Goal: Feedback & Contribution: Leave review/rating

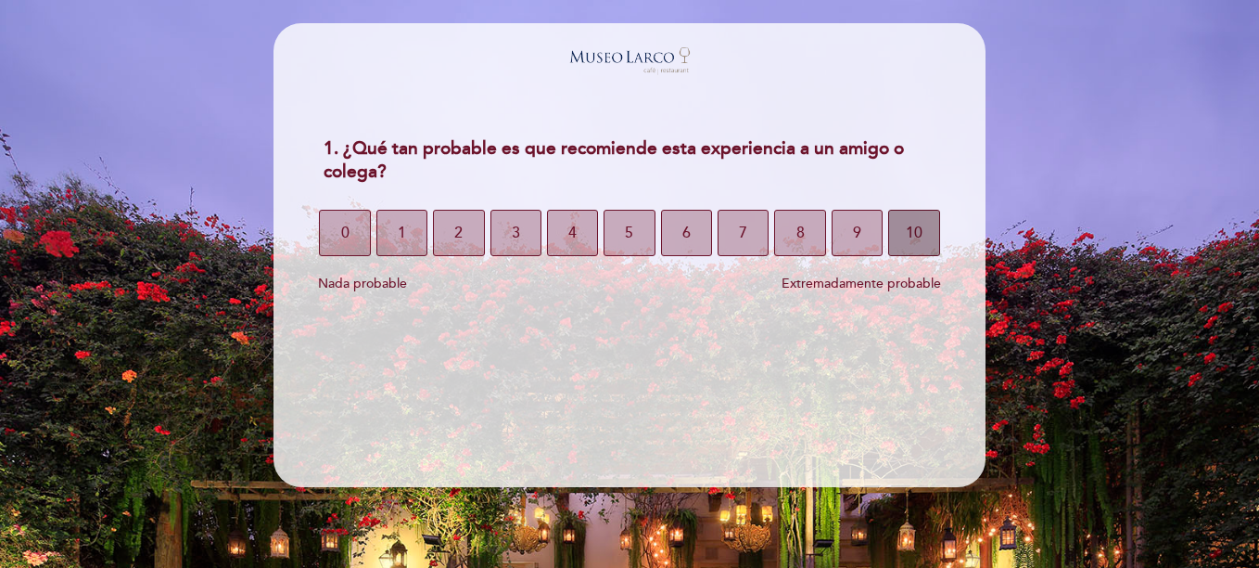
click at [913, 235] on span "10" at bounding box center [914, 233] width 17 height 52
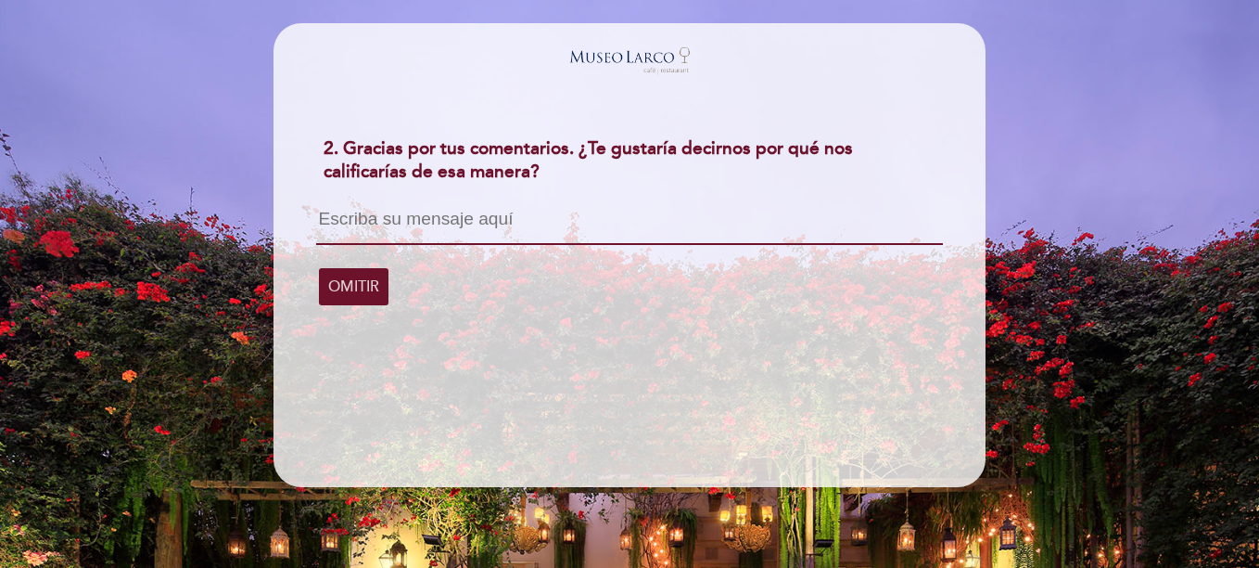
click at [395, 230] on textarea at bounding box center [629, 227] width 626 height 35
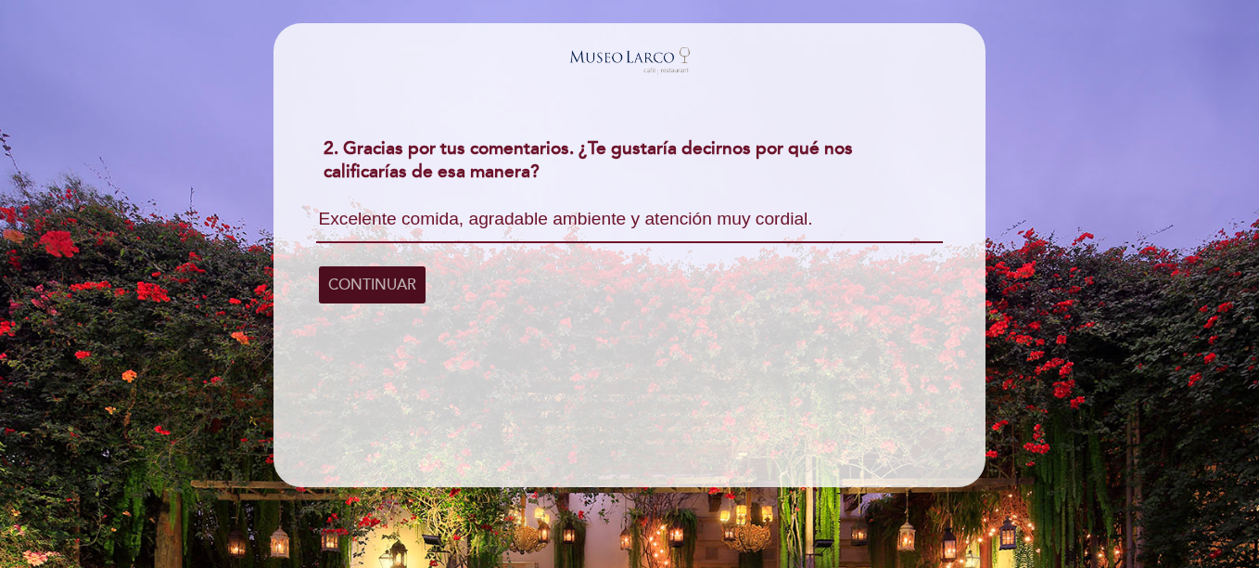
type textarea "Excelente comida, agradable ambiente y atención muy cordial."
click at [353, 287] on span "CONTINUAR" at bounding box center [372, 285] width 88 height 52
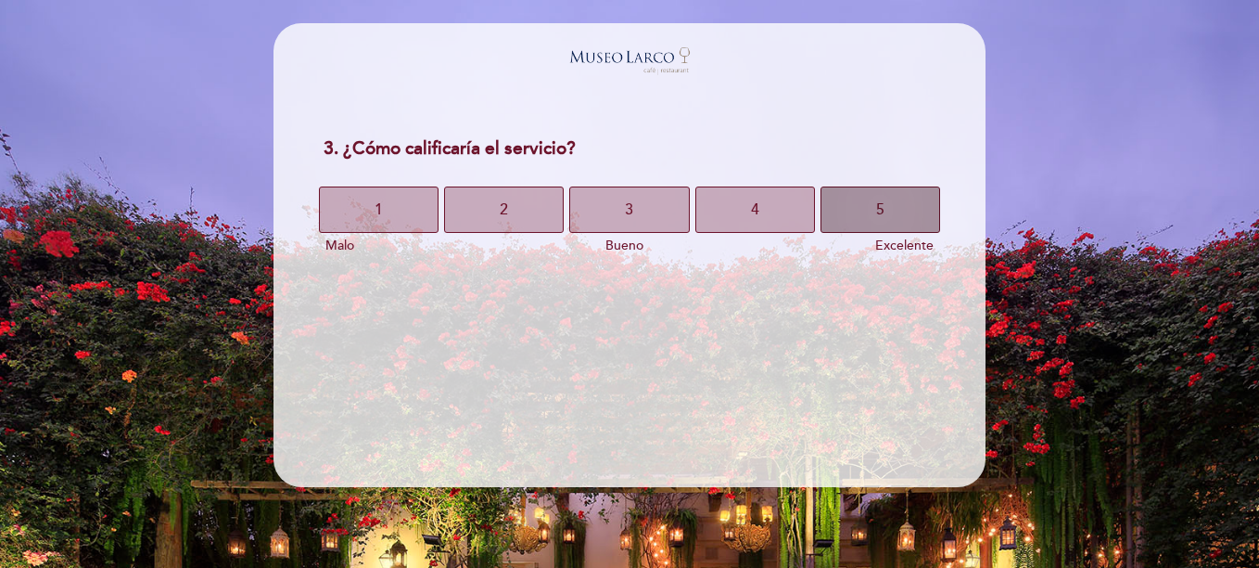
click at [888, 208] on button "5" at bounding box center [881, 209] width 120 height 46
click at [889, 209] on button "5" at bounding box center [881, 209] width 120 height 46
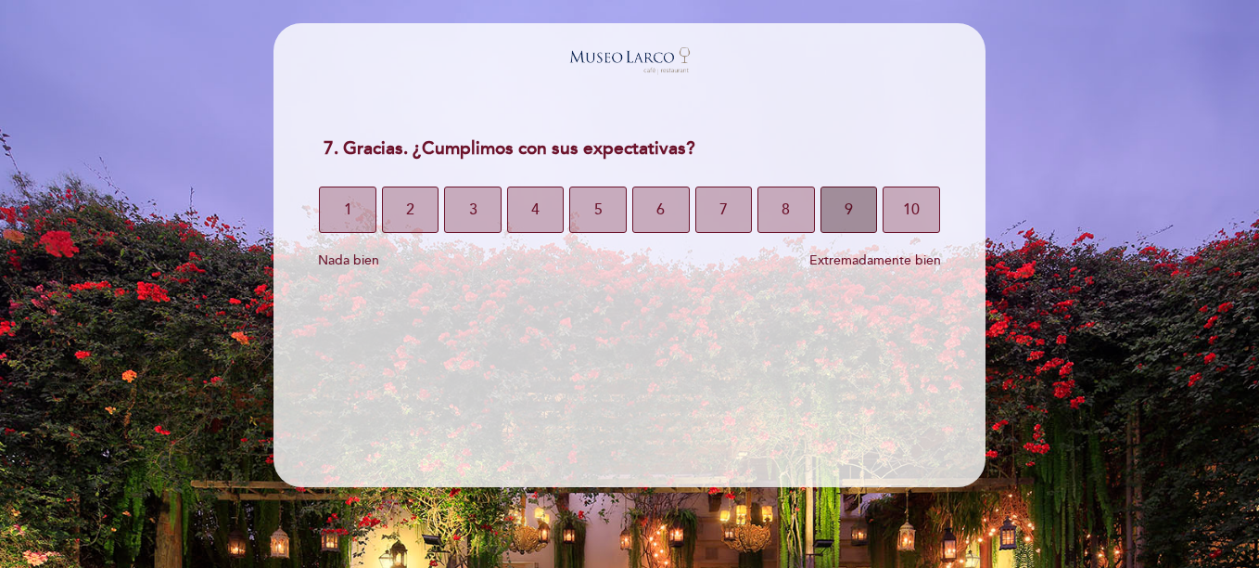
click at [852, 213] on span "9" at bounding box center [849, 210] width 8 height 52
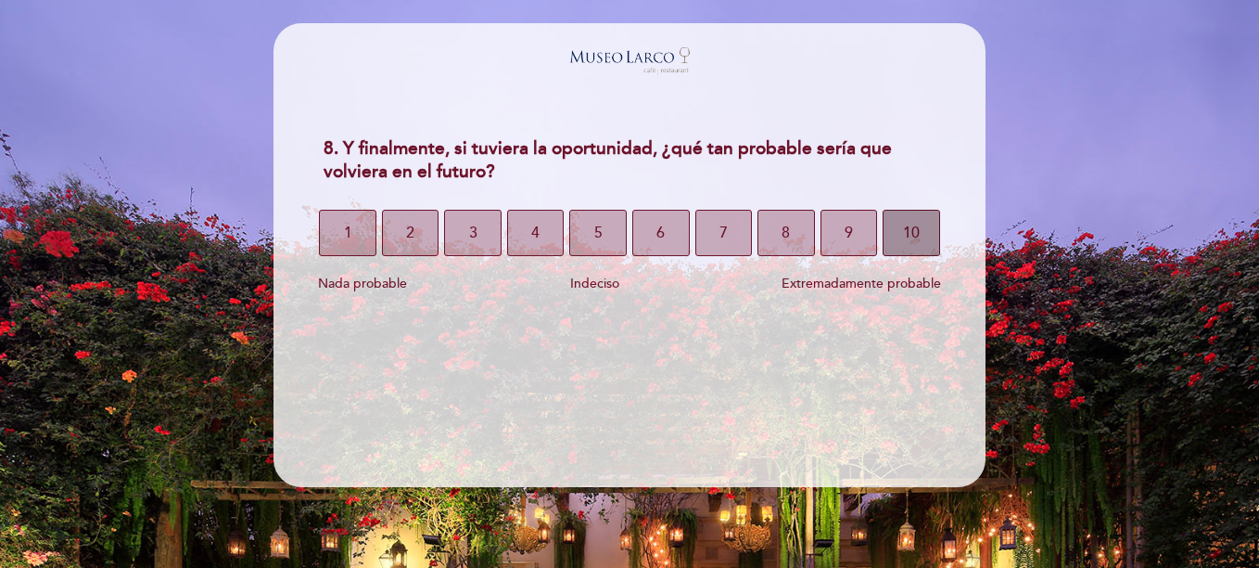
click at [897, 236] on button "10" at bounding box center [911, 233] width 57 height 46
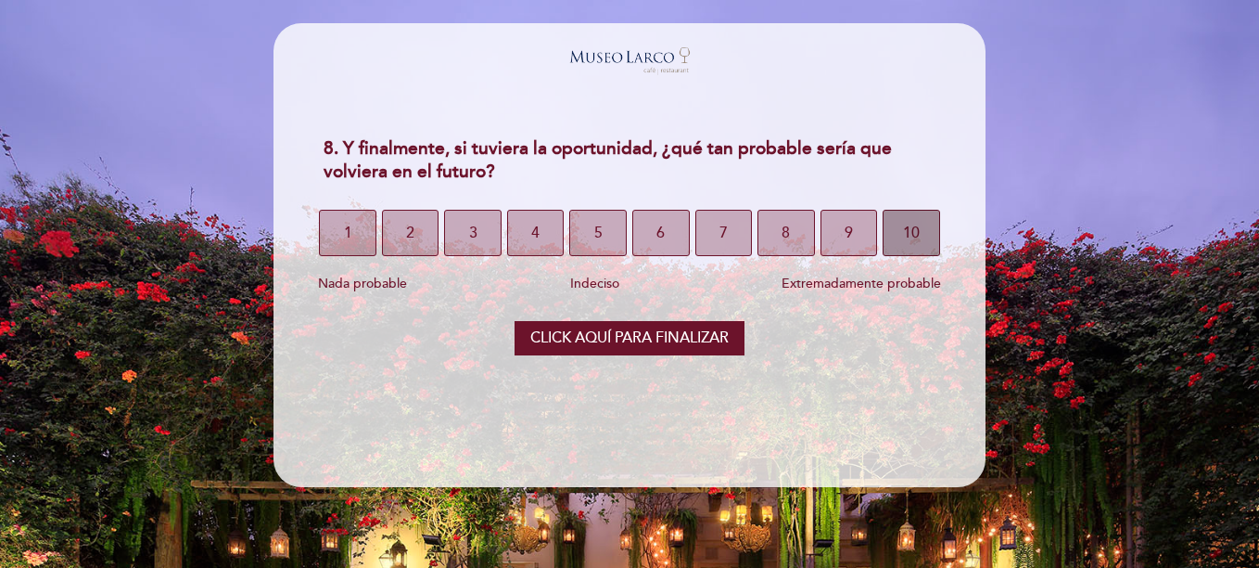
select select "es"
